Goal: Find specific page/section: Find specific page/section

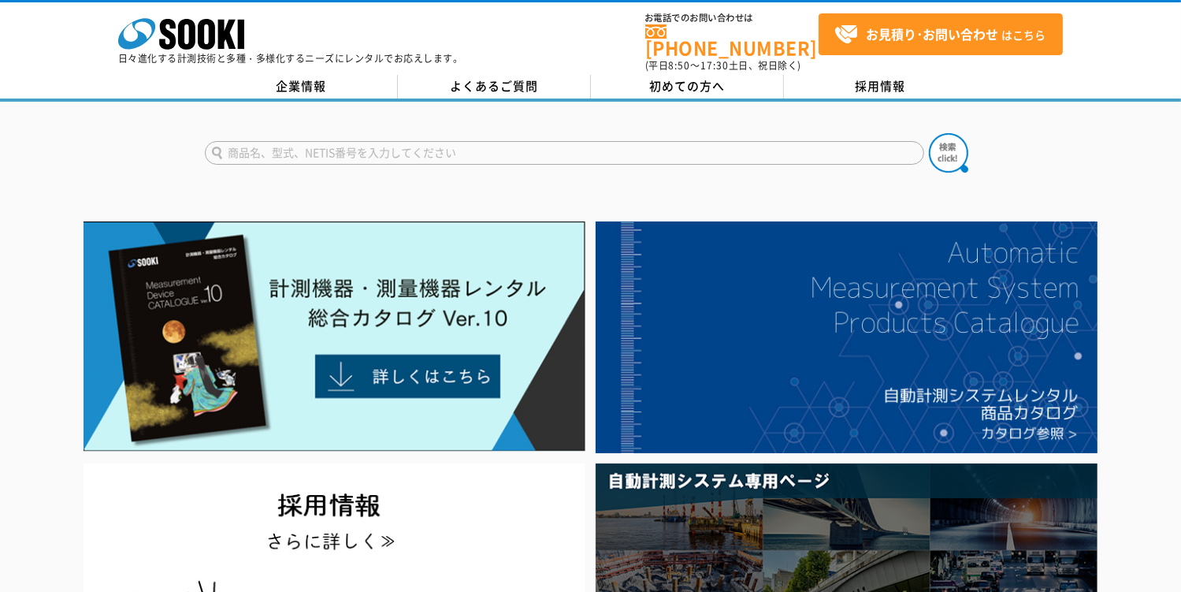
click at [255, 141] on input "text" at bounding box center [565, 153] width 720 height 24
type input "NSR"
click at [929, 133] on button at bounding box center [948, 152] width 39 height 39
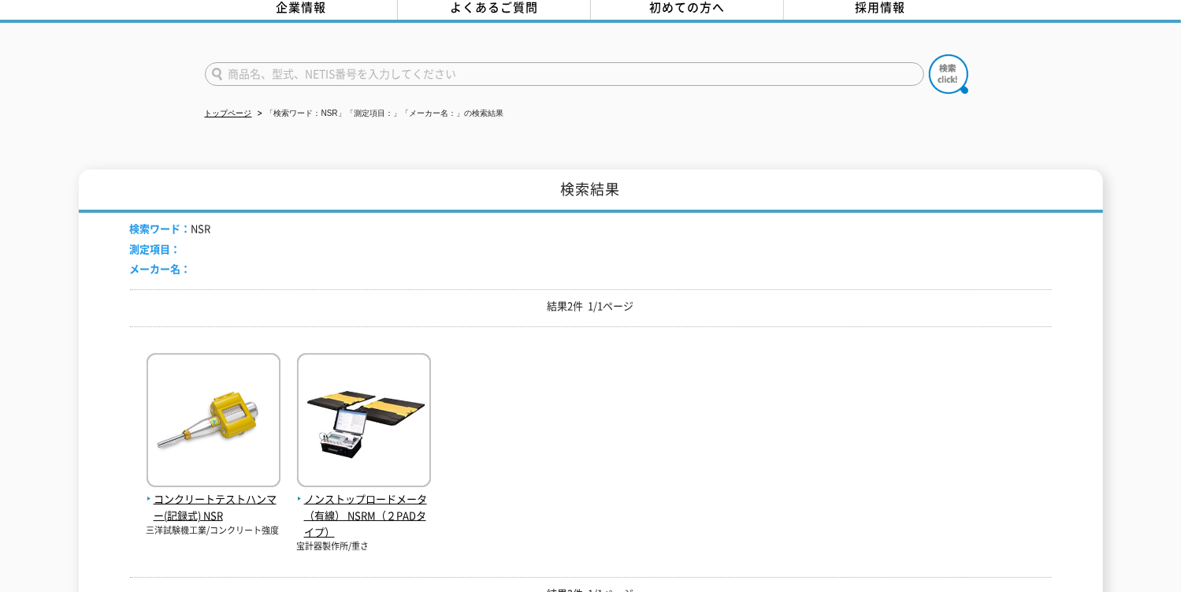
click at [288, 66] on input "text" at bounding box center [565, 74] width 720 height 24
type input "シュミットライブ"
click at [929, 54] on button at bounding box center [948, 73] width 39 height 39
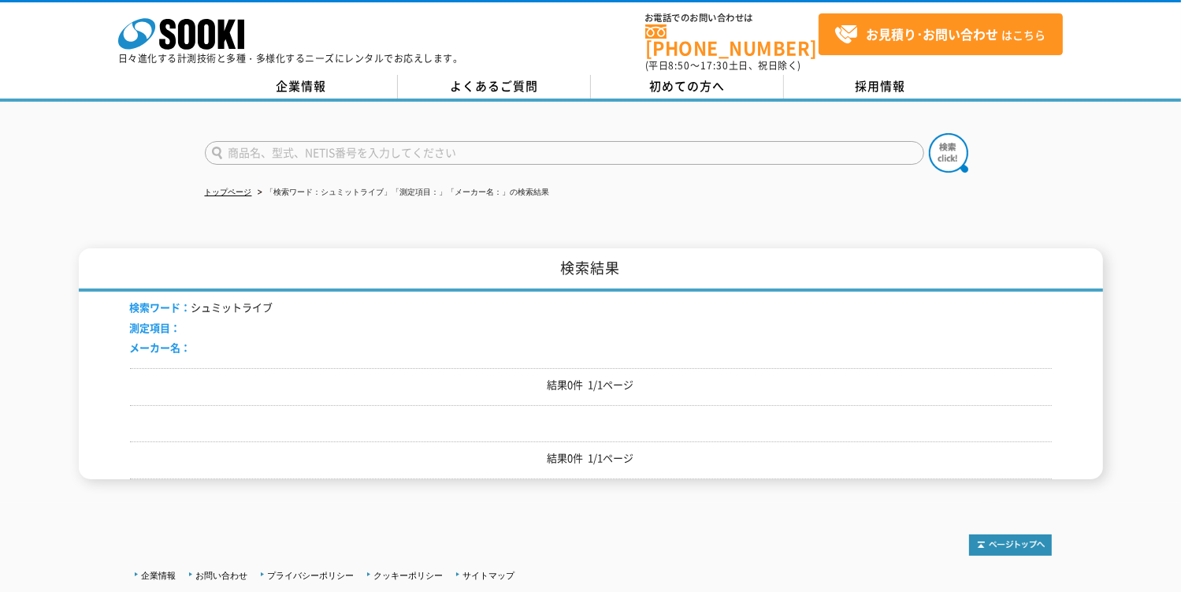
click at [291, 141] on input "text" at bounding box center [565, 153] width 720 height 24
type input "商品名、型式、NETIS番号を入力してください"
